Goal: Task Accomplishment & Management: Manage account settings

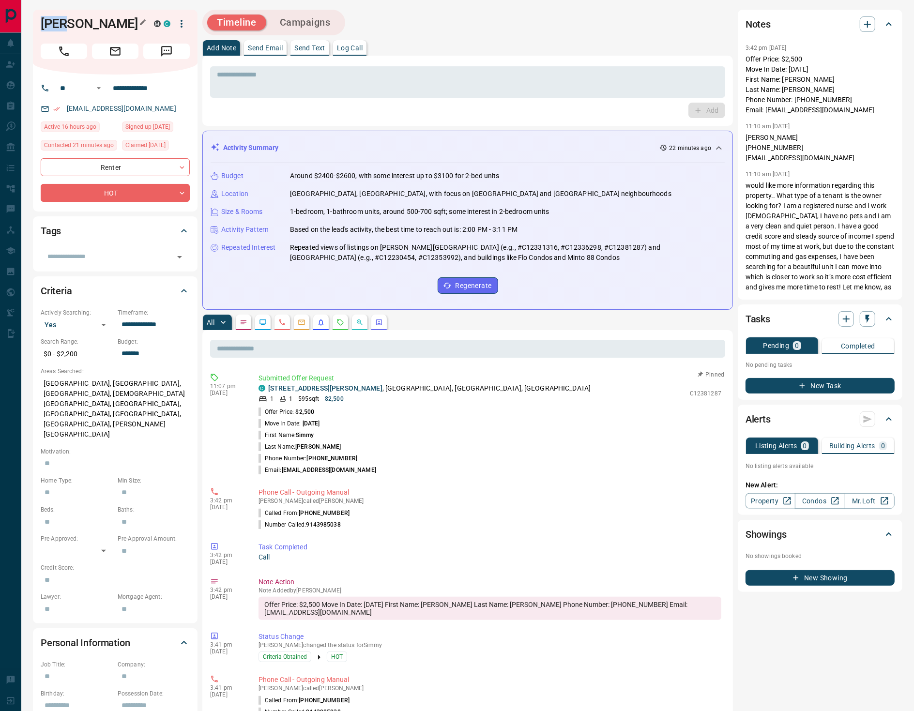
drag, startPoint x: 38, startPoint y: 20, endPoint x: 77, endPoint y: 24, distance: 38.5
click at [77, 24] on div "[PERSON_NAME] M C" at bounding box center [115, 42] width 165 height 65
click at [81, 25] on h1 "[PERSON_NAME]" at bounding box center [90, 23] width 99 height 15
drag, startPoint x: 47, startPoint y: 24, endPoint x: 39, endPoint y: 24, distance: 8.2
click at [39, 24] on div "[PERSON_NAME] M C" at bounding box center [115, 42] width 165 height 65
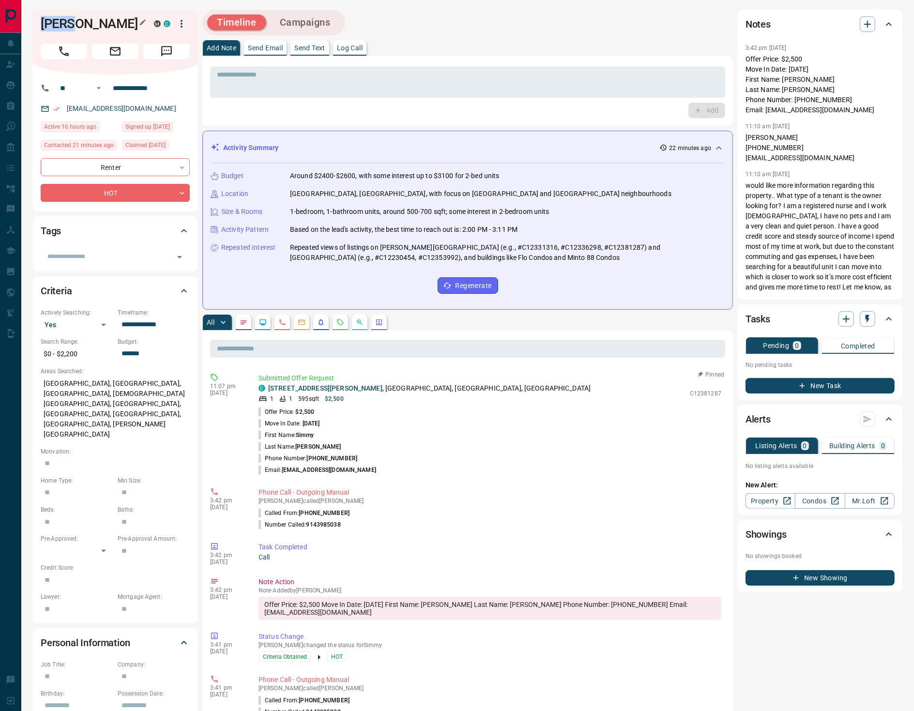
copy h1 "Simmy"
click at [319, 21] on button "Campaigns" at bounding box center [305, 23] width 70 height 16
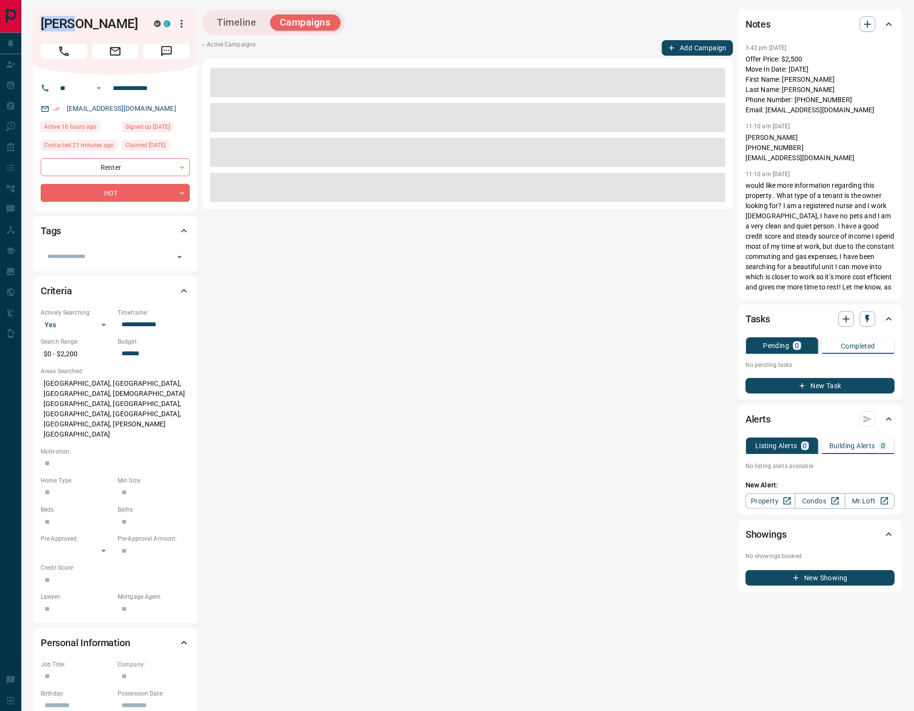
click at [695, 45] on button "Add Campaign" at bounding box center [697, 47] width 71 height 15
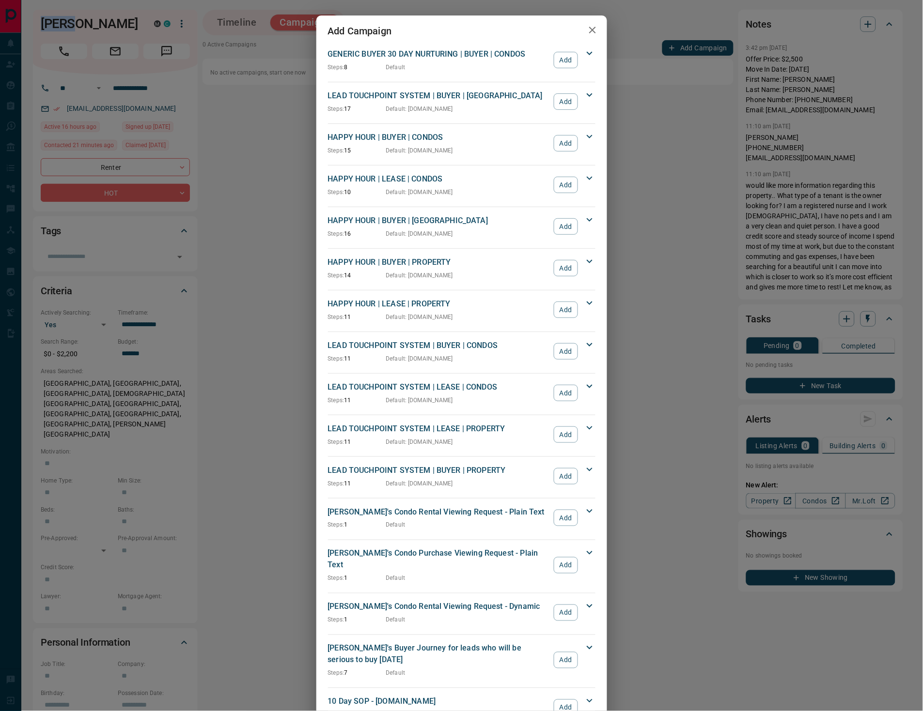
scroll to position [915, 0]
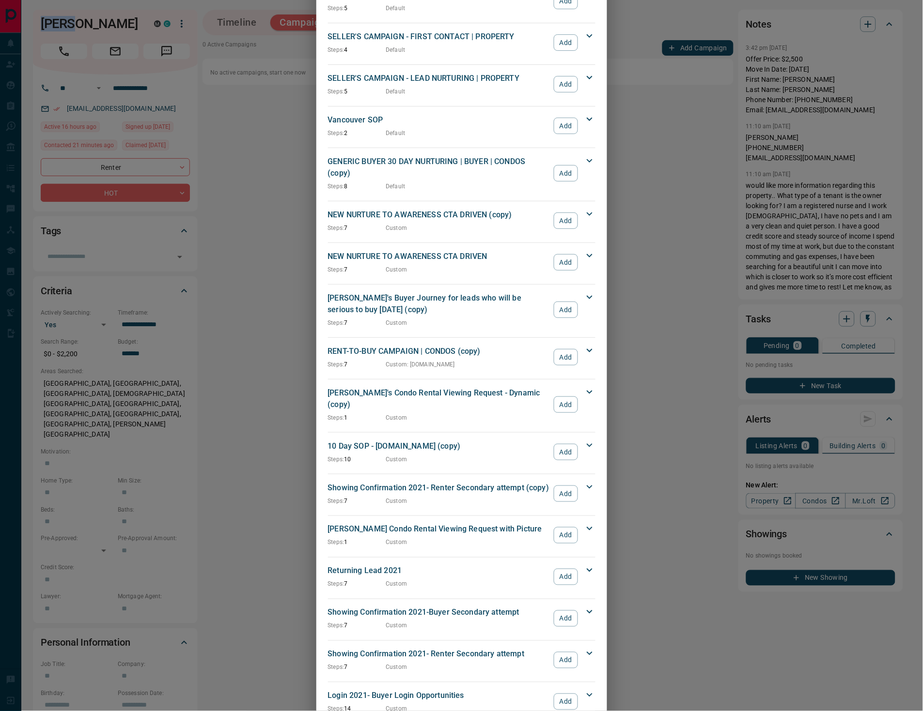
drag, startPoint x: 559, startPoint y: 628, endPoint x: 564, endPoint y: 625, distance: 5.9
click at [560, 652] on button "Add" at bounding box center [566, 660] width 24 height 16
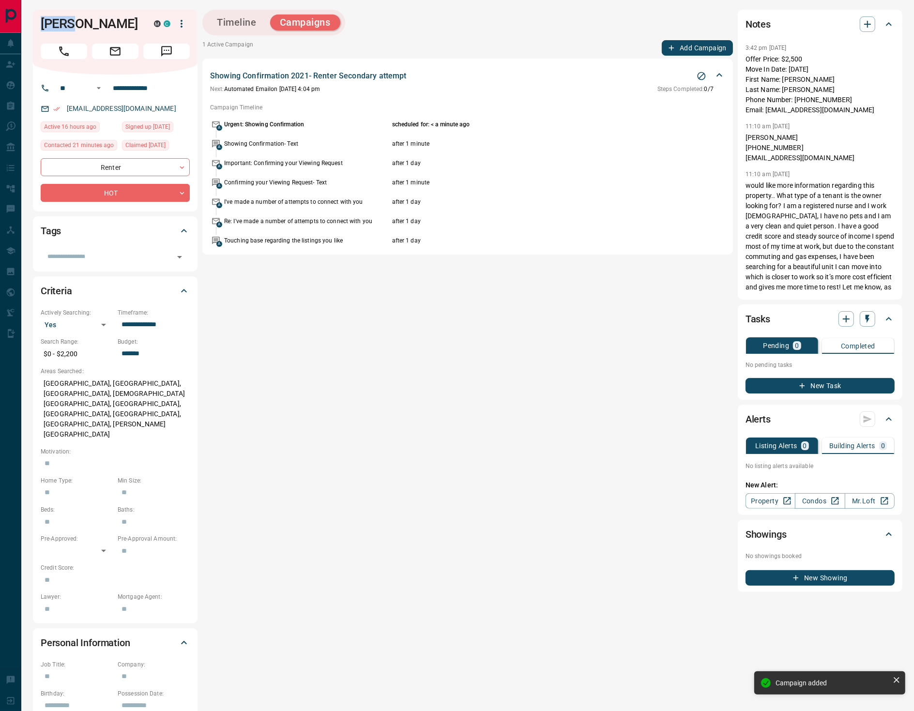
click at [701, 47] on button "Add Campaign" at bounding box center [697, 47] width 71 height 15
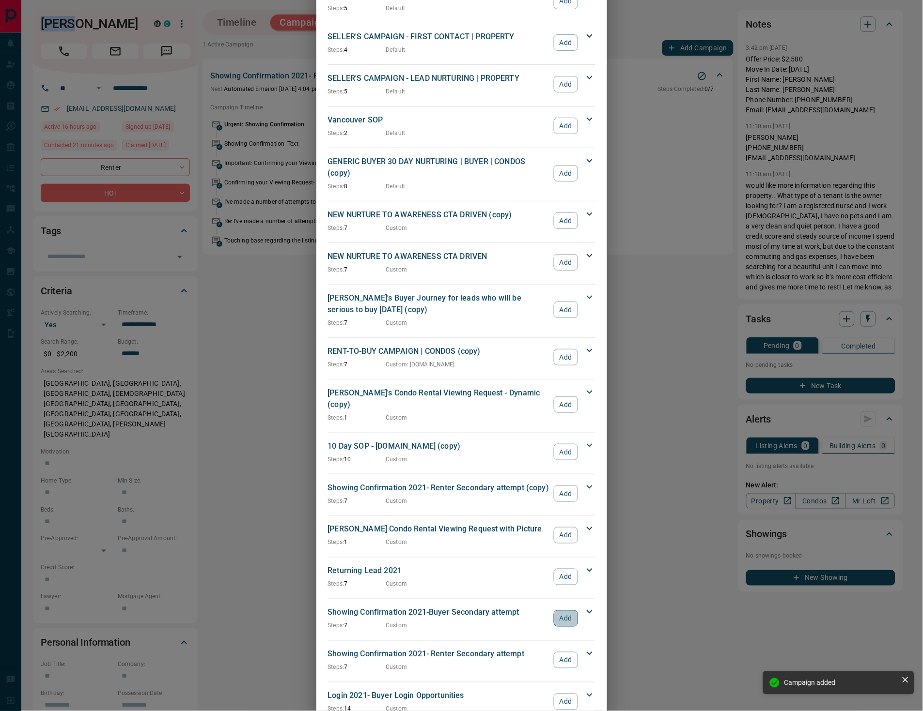
click at [563, 611] on button "Add" at bounding box center [566, 619] width 24 height 16
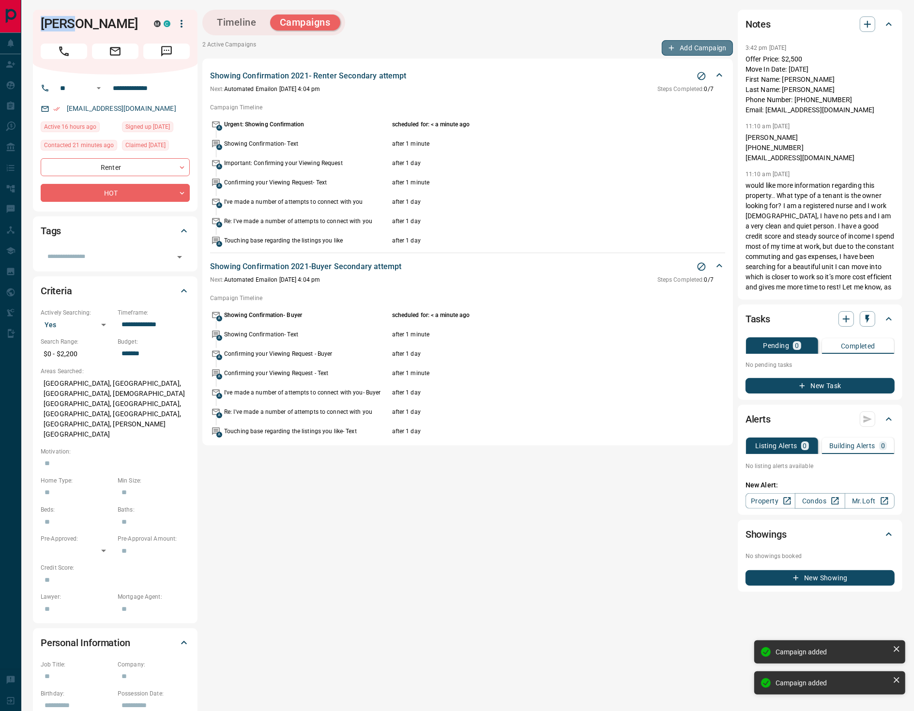
click at [703, 46] on button "Add Campaign" at bounding box center [697, 47] width 71 height 15
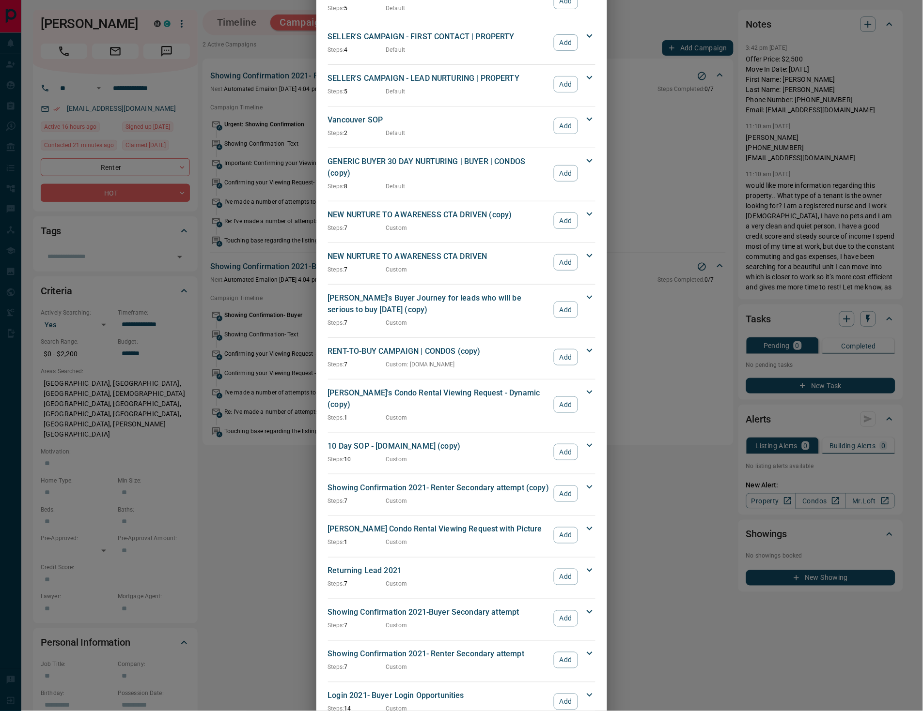
drag, startPoint x: 681, startPoint y: 556, endPoint x: 692, endPoint y: 574, distance: 20.4
click at [681, 557] on div "Add Campaign GENERIC BUYER 30 DAY NURTURING | BUYER | CONDOS Steps: 8 Default A…" at bounding box center [461, 355] width 923 height 711
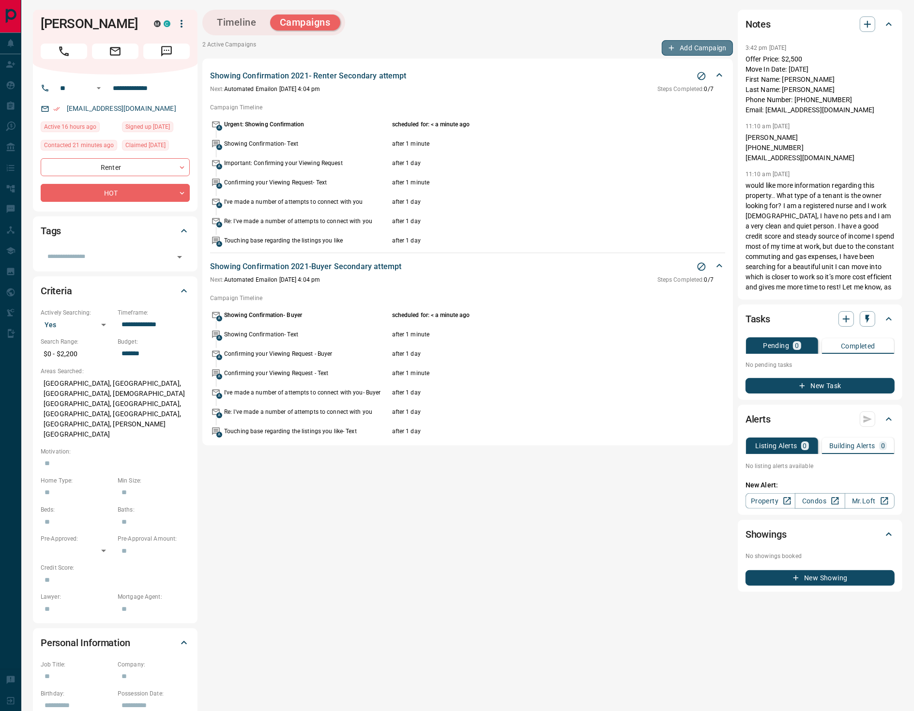
click at [679, 45] on button "Add Campaign" at bounding box center [697, 47] width 71 height 15
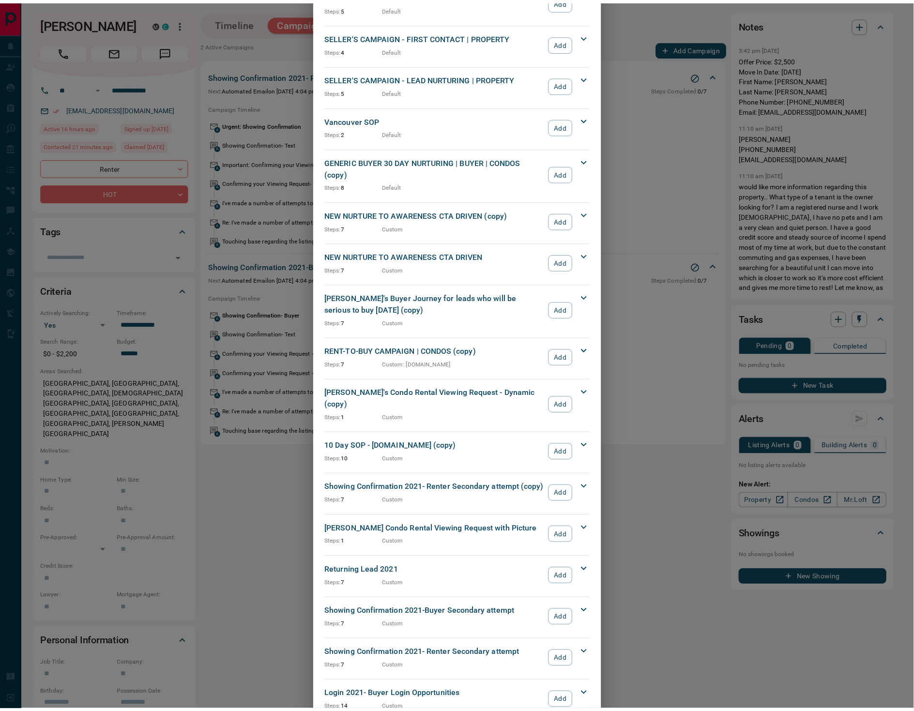
scroll to position [483, 0]
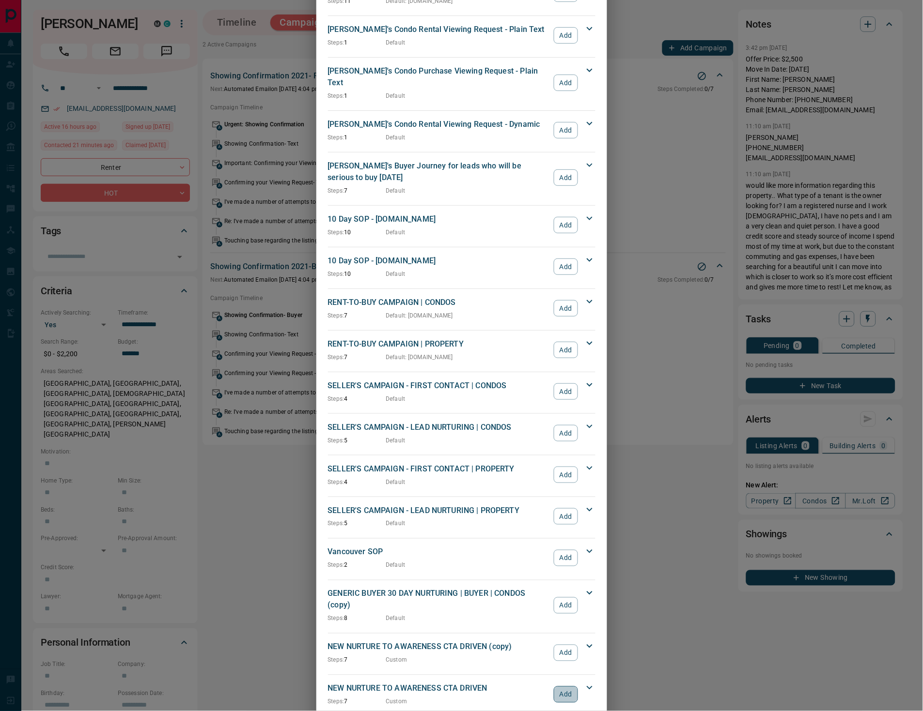
click at [560, 687] on button "Add" at bounding box center [566, 695] width 24 height 16
